Goal: Find specific page/section: Find specific page/section

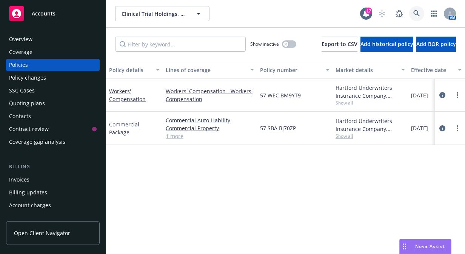
click at [411, 9] on link at bounding box center [416, 13] width 15 height 15
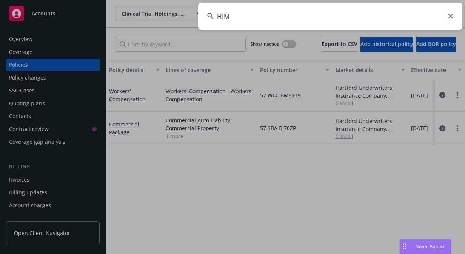
type input "HIMS"
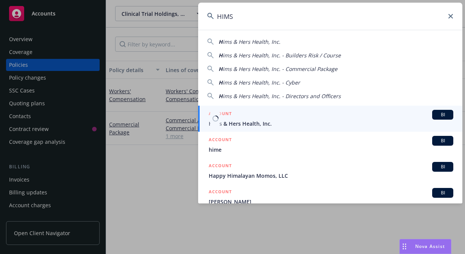
click at [347, 118] on div "ACCOUNT BI" at bounding box center [331, 115] width 245 height 10
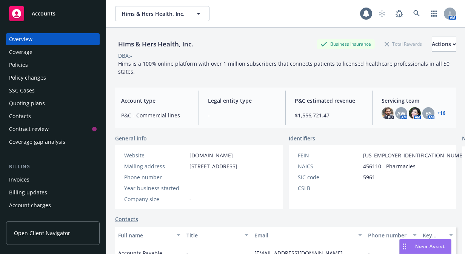
click at [23, 62] on div "Policies" at bounding box center [18, 65] width 19 height 12
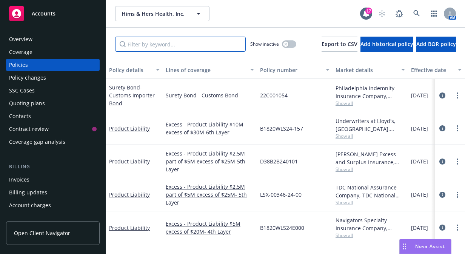
click at [193, 42] on input "Filter by keyword..." at bounding box center [180, 44] width 131 height 15
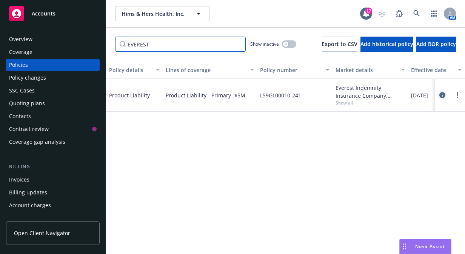
type input "EVEREST"
click at [445, 95] on link "circleInformation" at bounding box center [442, 95] width 9 height 9
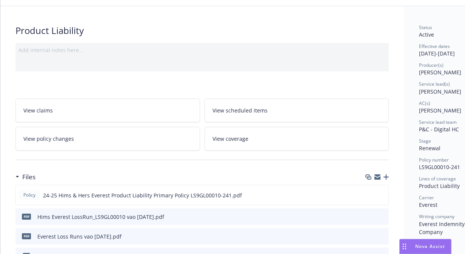
scroll to position [75, 0]
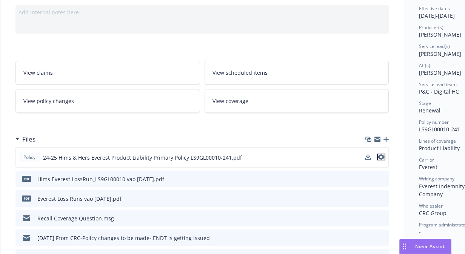
click at [382, 154] on button "preview file" at bounding box center [381, 157] width 8 height 7
